Goal: Go to known website: Go to known website

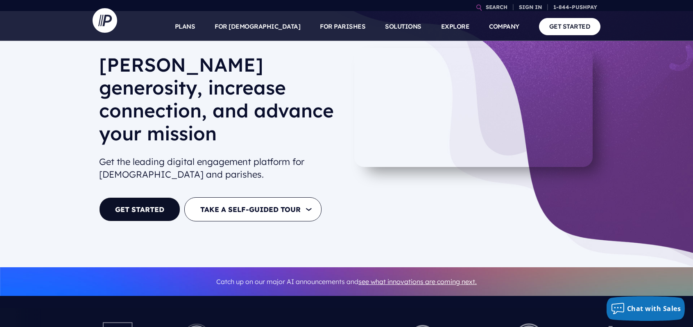
scroll to position [82, 0]
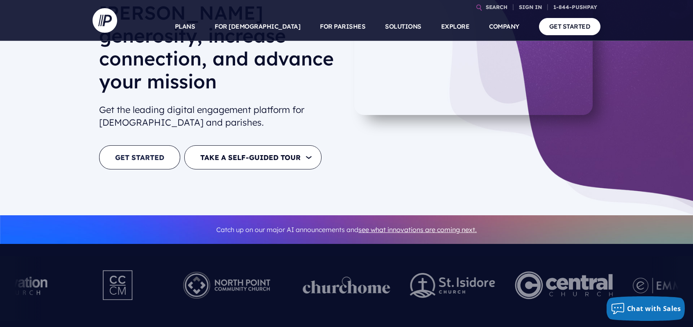
click at [150, 145] on link "GET STARTED" at bounding box center [139, 157] width 81 height 24
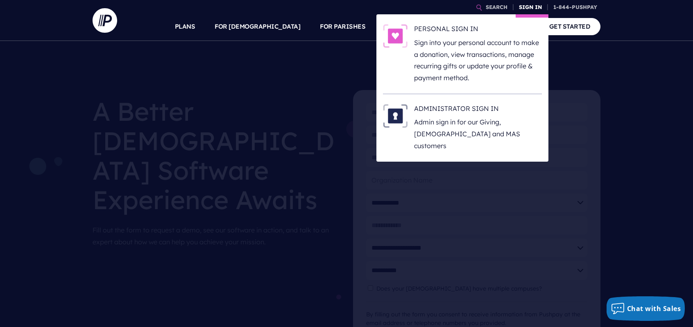
click at [526, 8] on link "SIGN IN" at bounding box center [530, 7] width 29 height 14
click at [446, 44] on p "Sign into your personal account to make a donation, view transactions, manage r…" at bounding box center [478, 60] width 128 height 47
